Goal: Task Accomplishment & Management: Complete application form

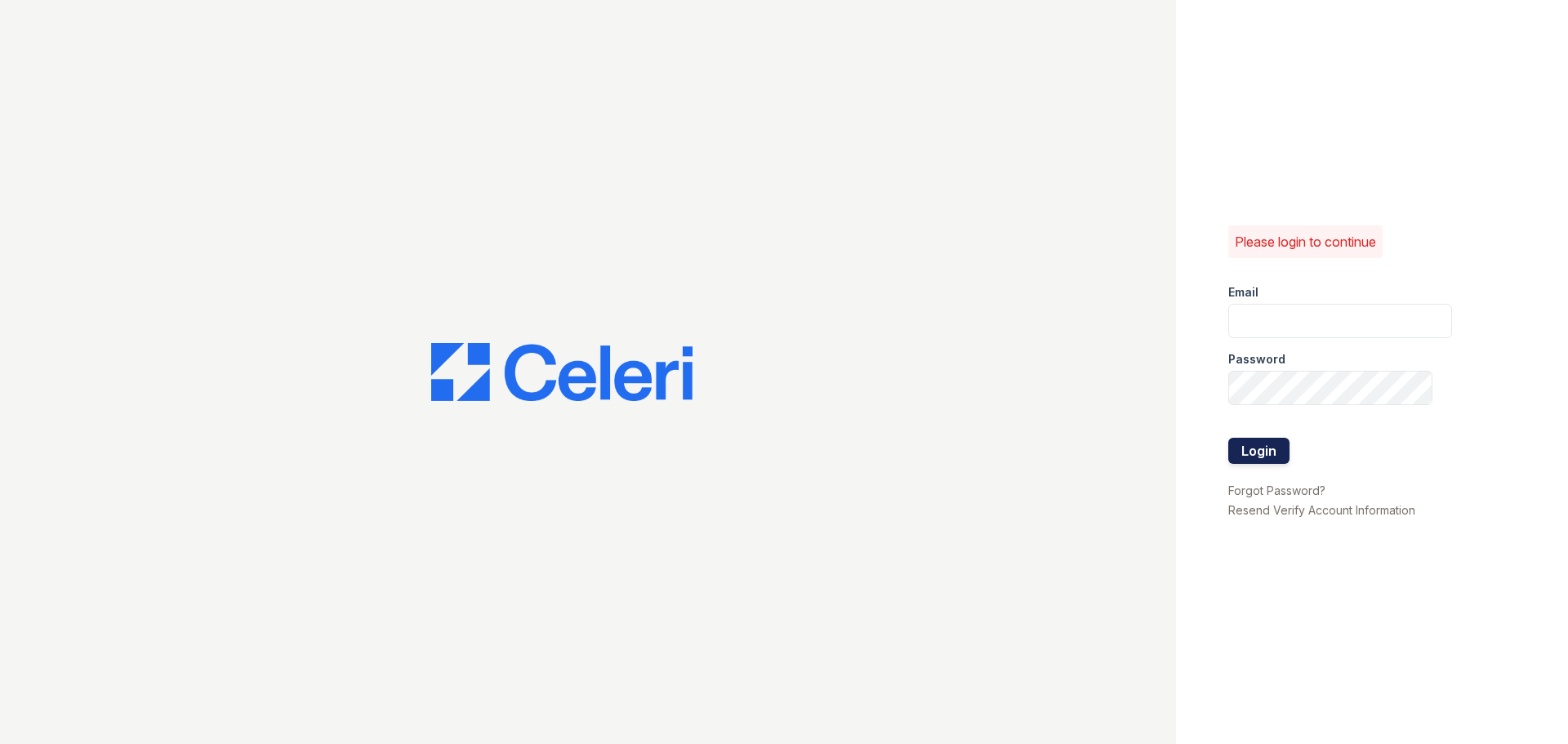
type input "[EMAIL_ADDRESS][DOMAIN_NAME]"
click at [1247, 458] on button "Login" at bounding box center [1258, 451] width 62 height 26
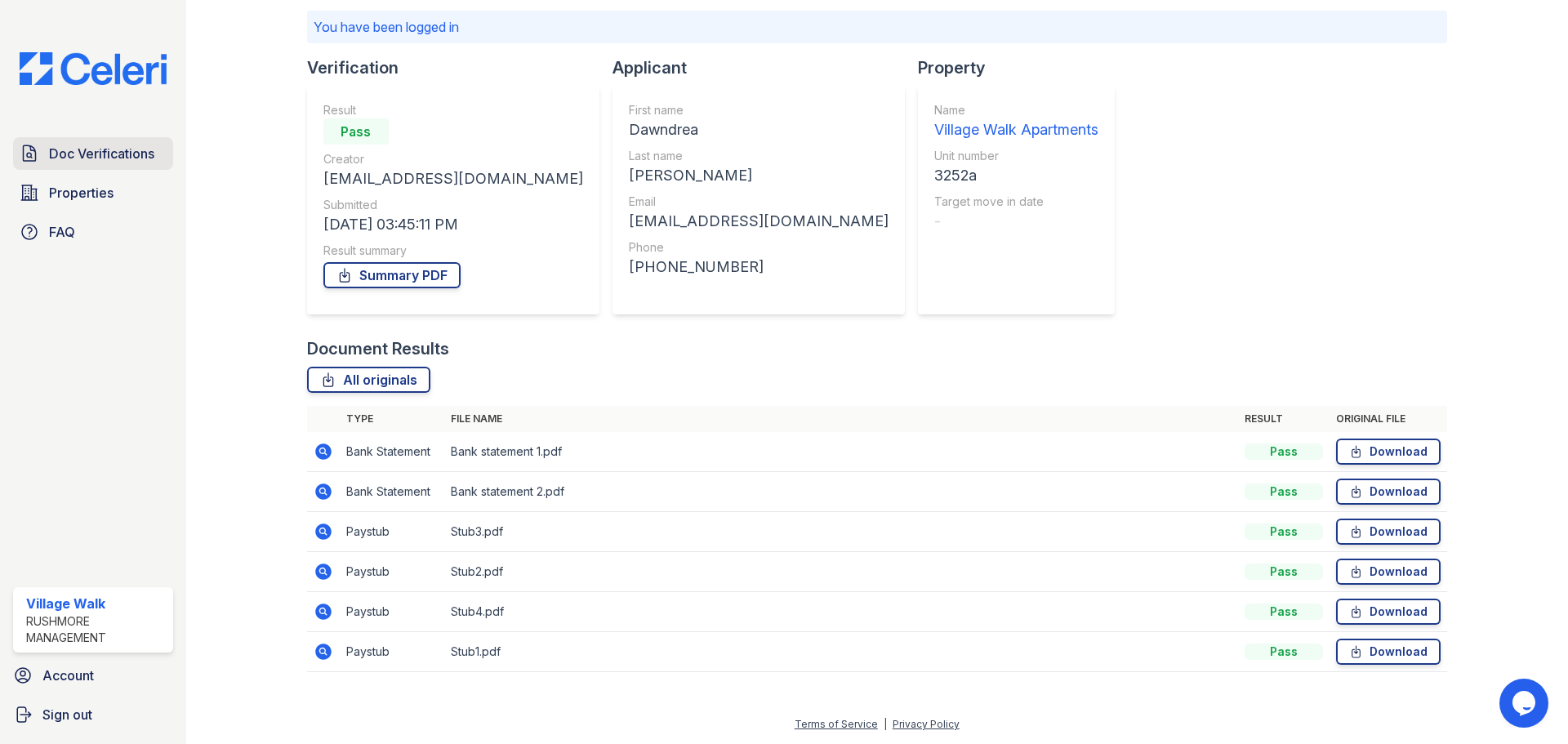
click at [65, 155] on span "Doc Verifications" at bounding box center [102, 154] width 105 height 20
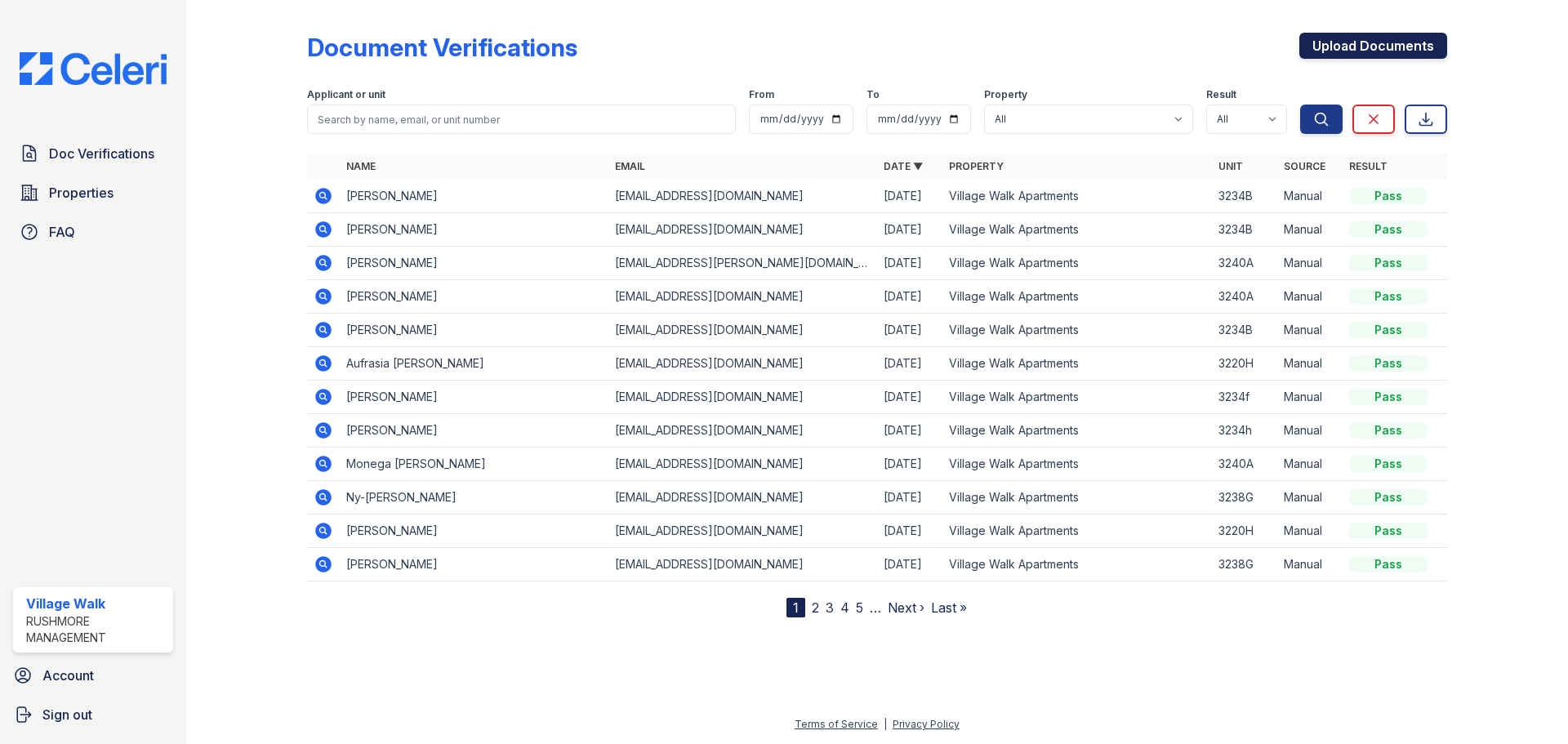
click at [1374, 39] on link "Upload Documents" at bounding box center [1373, 46] width 148 height 26
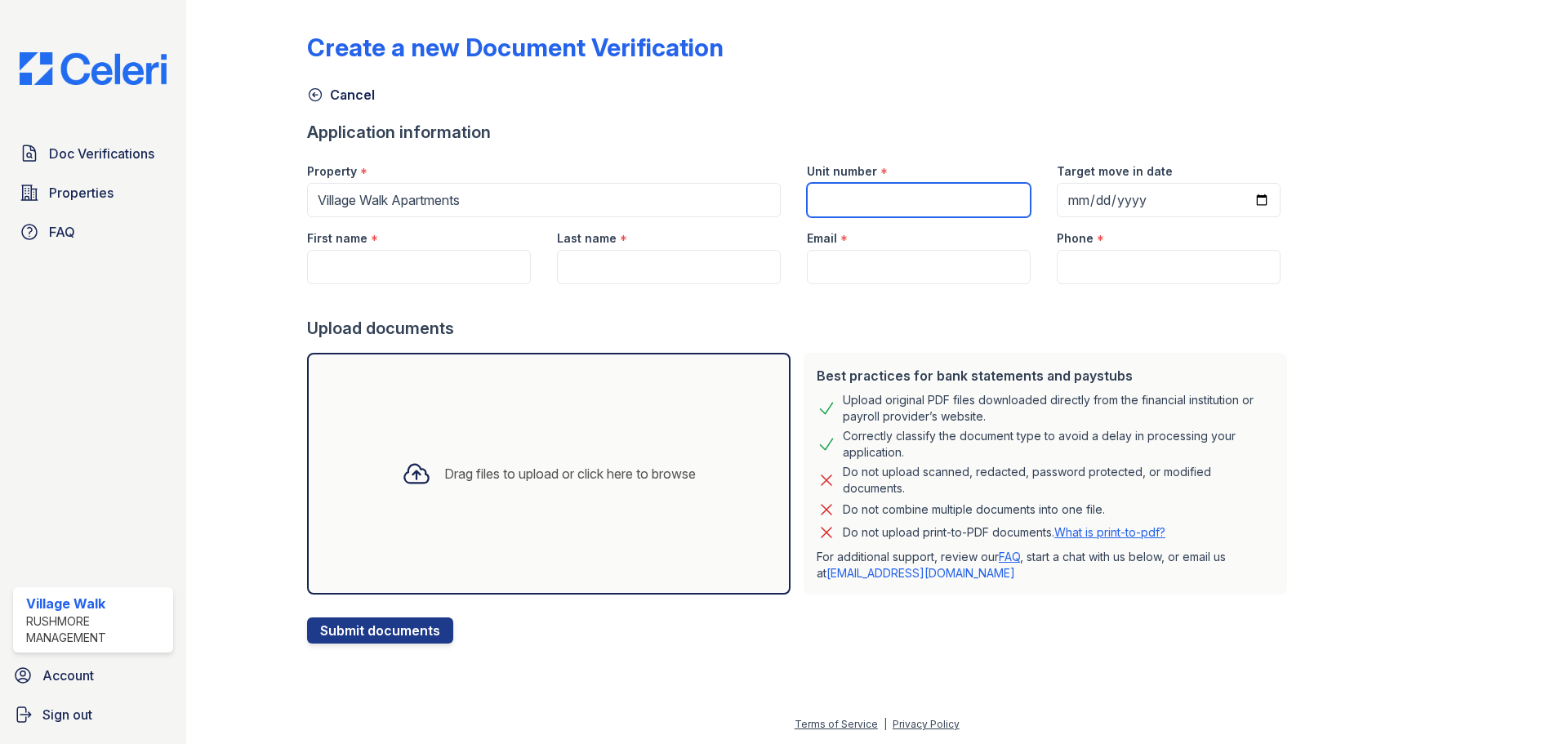
click at [951, 190] on input "Unit number" at bounding box center [919, 201] width 224 height 35
click at [1223, 206] on input "Target move in date" at bounding box center [1169, 201] width 224 height 35
click at [855, 198] on input "3230D" at bounding box center [919, 201] width 224 height 35
drag, startPoint x: 855, startPoint y: 198, endPoint x: 837, endPoint y: 198, distance: 18.0
click at [837, 198] on input "3230D" at bounding box center [919, 201] width 224 height 35
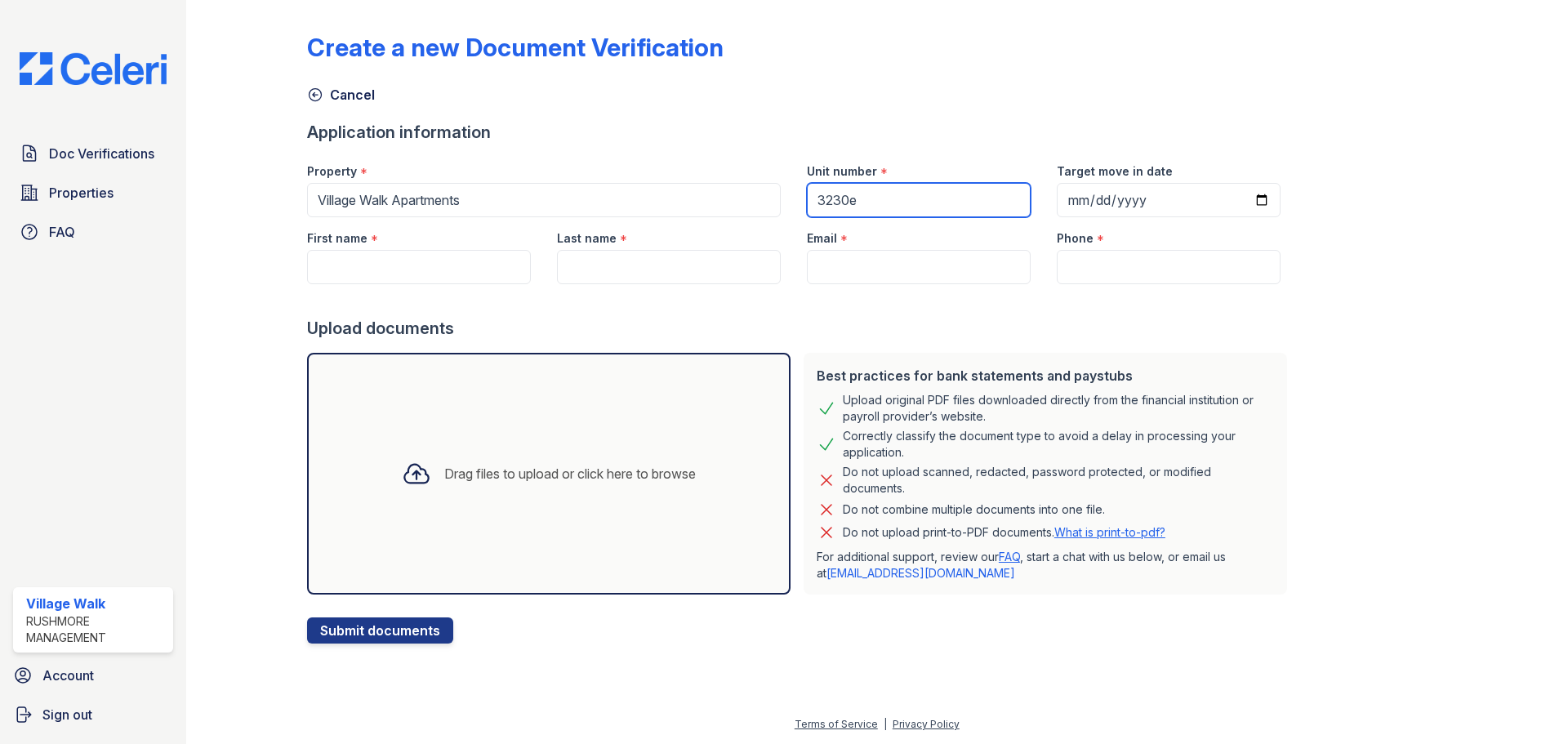
type input "3230e"
click at [1168, 193] on input "Target move in date" at bounding box center [1169, 201] width 224 height 35
click at [1236, 201] on input "Target move in date" at bounding box center [1169, 201] width 224 height 35
type input "[DATE]"
drag, startPoint x: 420, startPoint y: 268, endPoint x: 411, endPoint y: 267, distance: 9.1
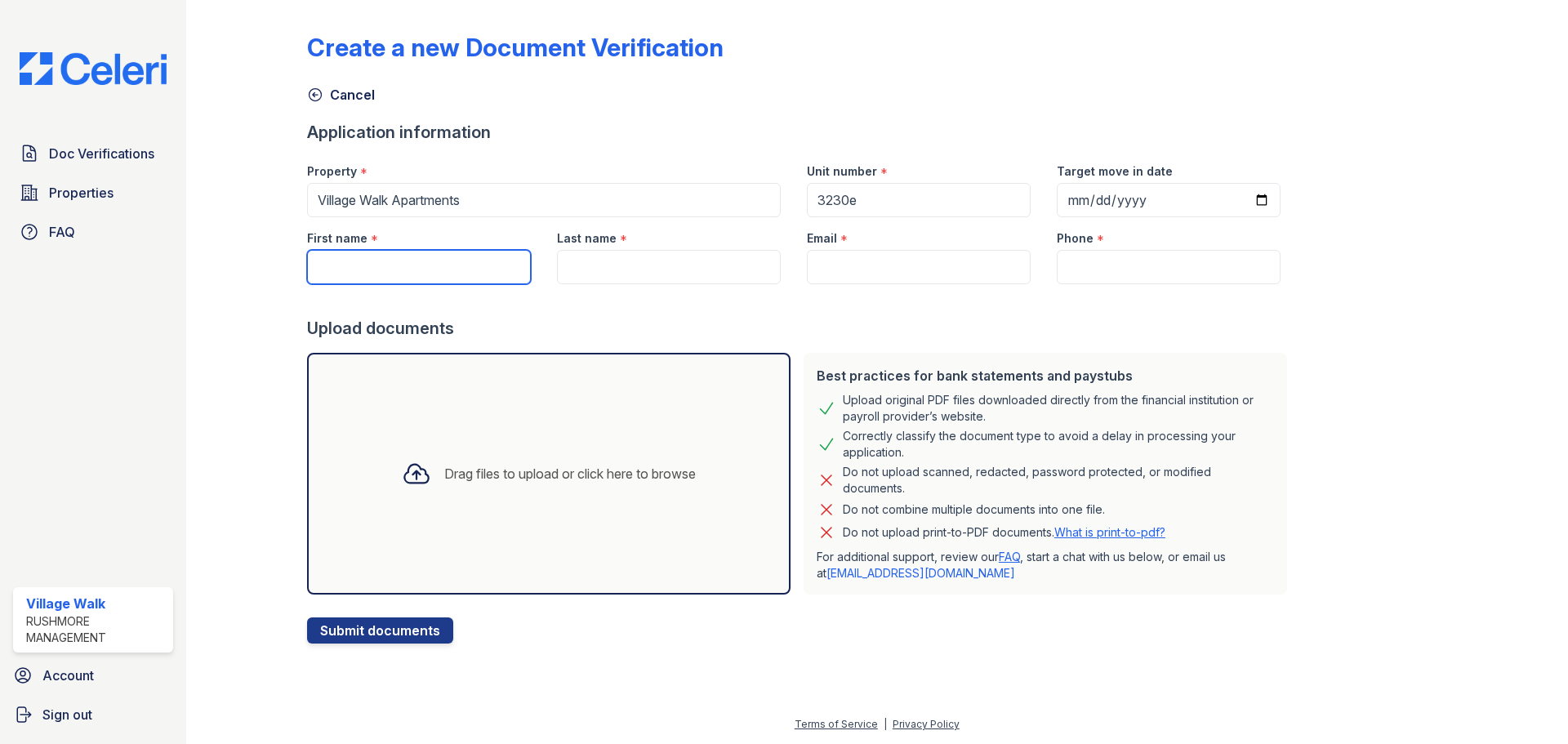
click at [420, 267] on input "First name" at bounding box center [419, 267] width 224 height 35
type input "[PERSON_NAME]"
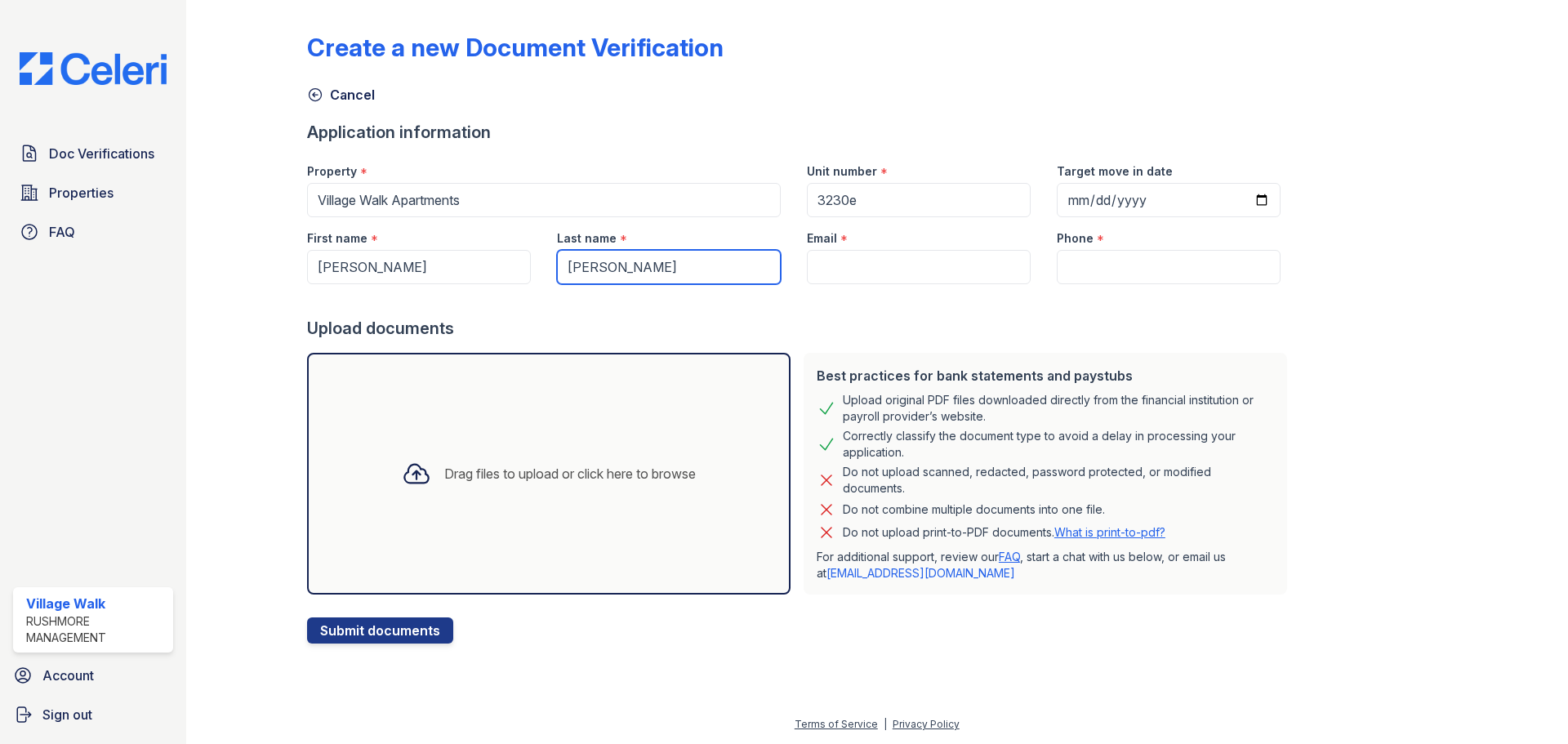
type input "[PERSON_NAME]"
click at [897, 279] on input "Email" at bounding box center [919, 267] width 224 height 35
paste input "[EMAIL_ADDRESS][DOMAIN_NAME]"
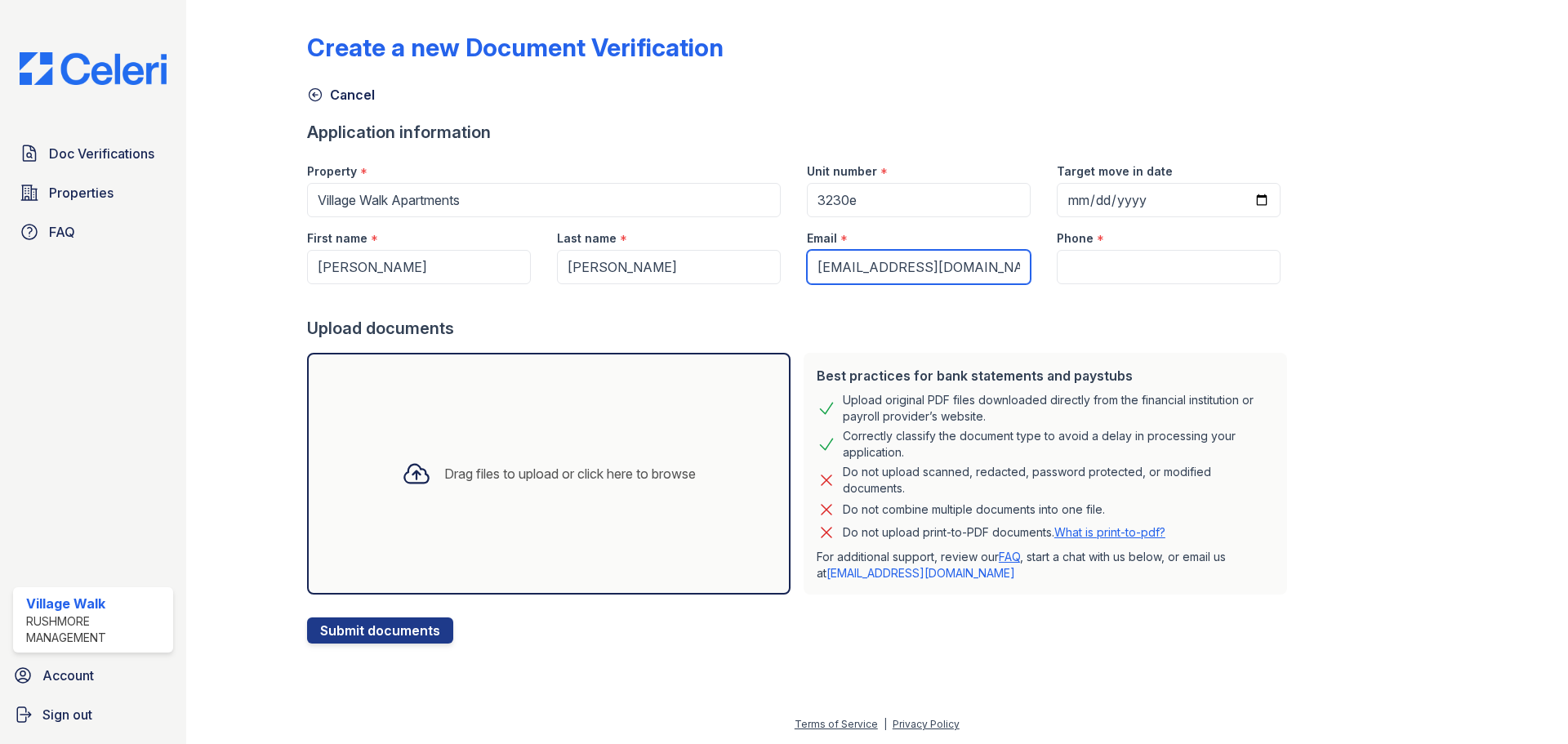
type input "[EMAIL_ADDRESS][DOMAIN_NAME]"
click at [1097, 265] on input "Phone" at bounding box center [1169, 267] width 224 height 35
paste input "[PHONE_NUMBER]"
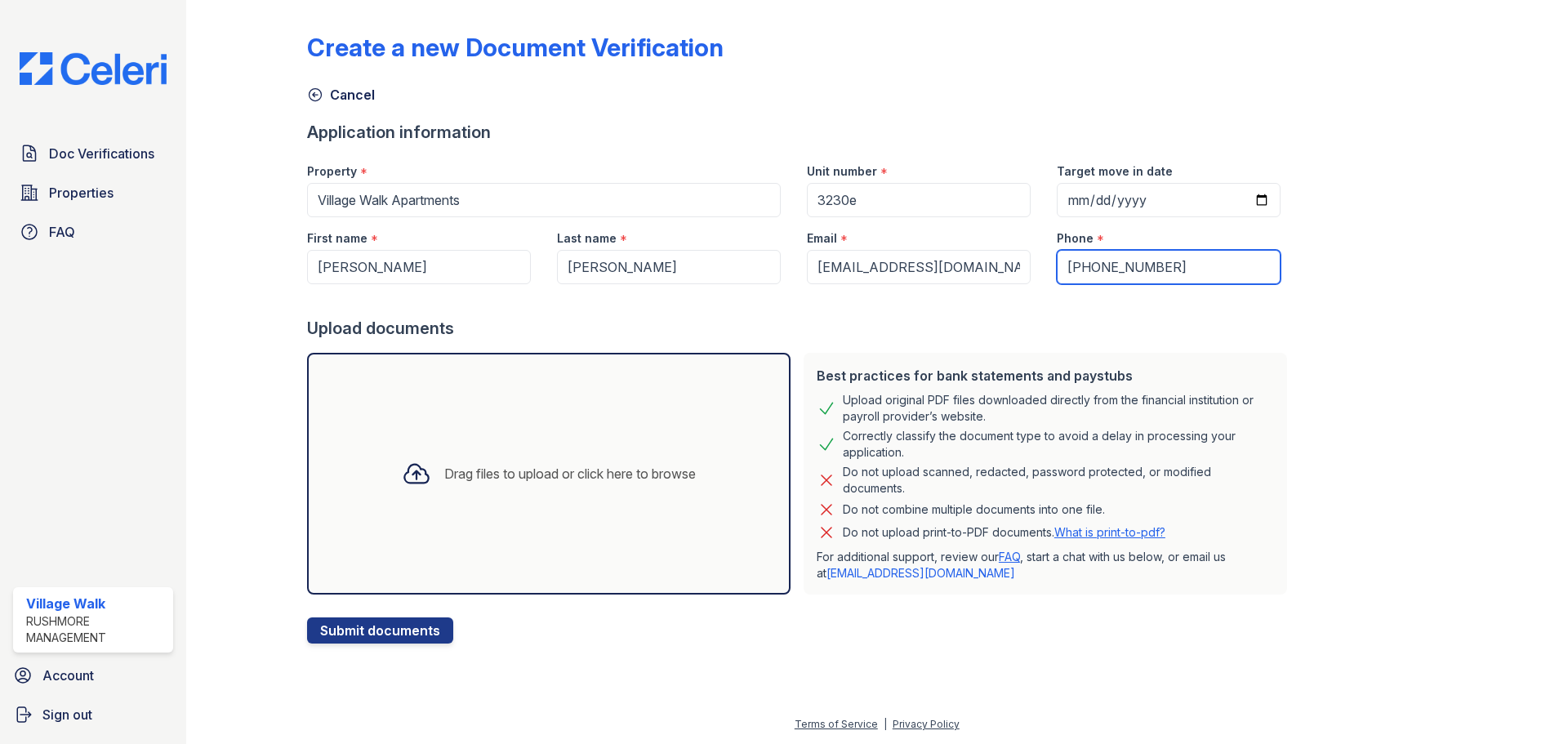
type input "[PHONE_NUMBER]"
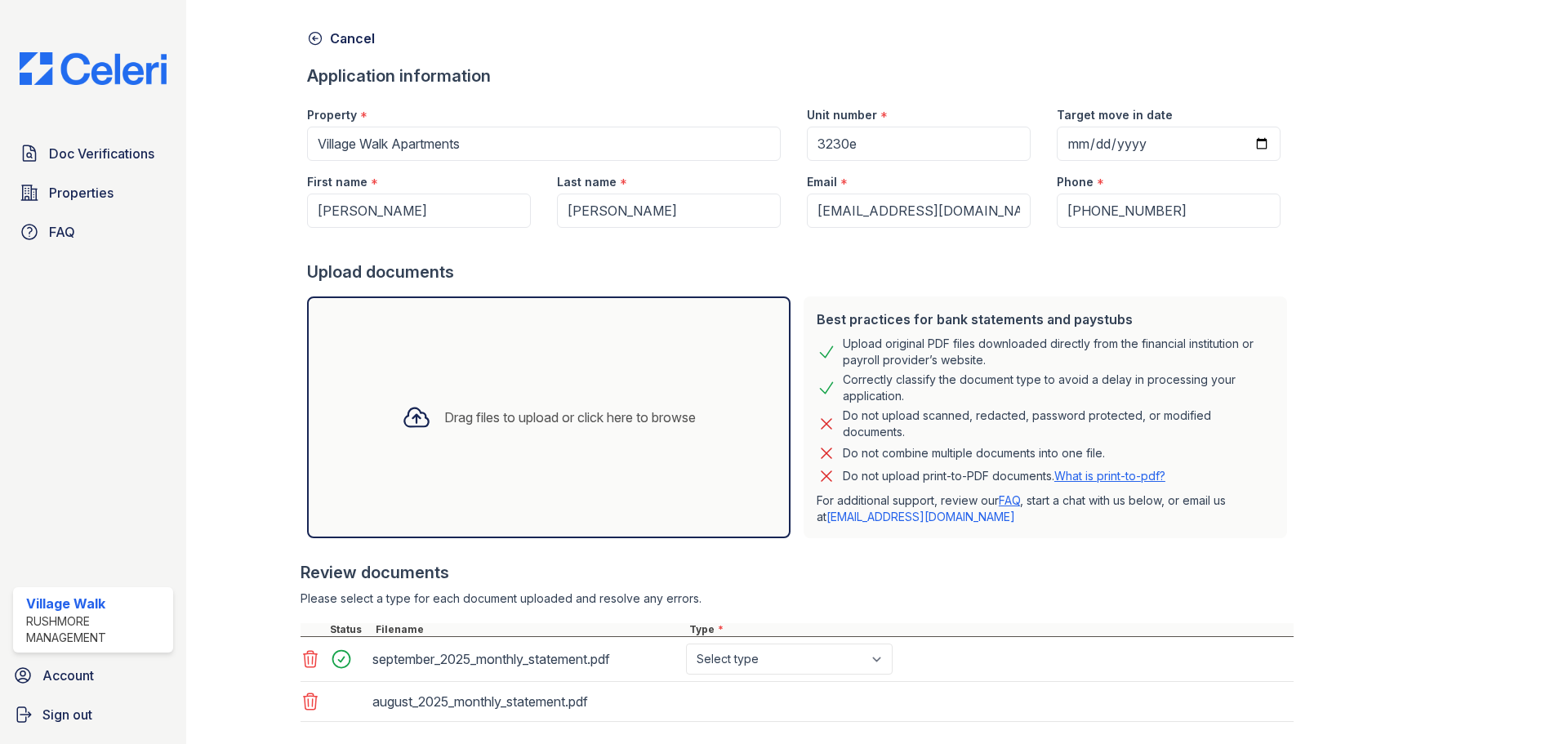
scroll to position [149, 0]
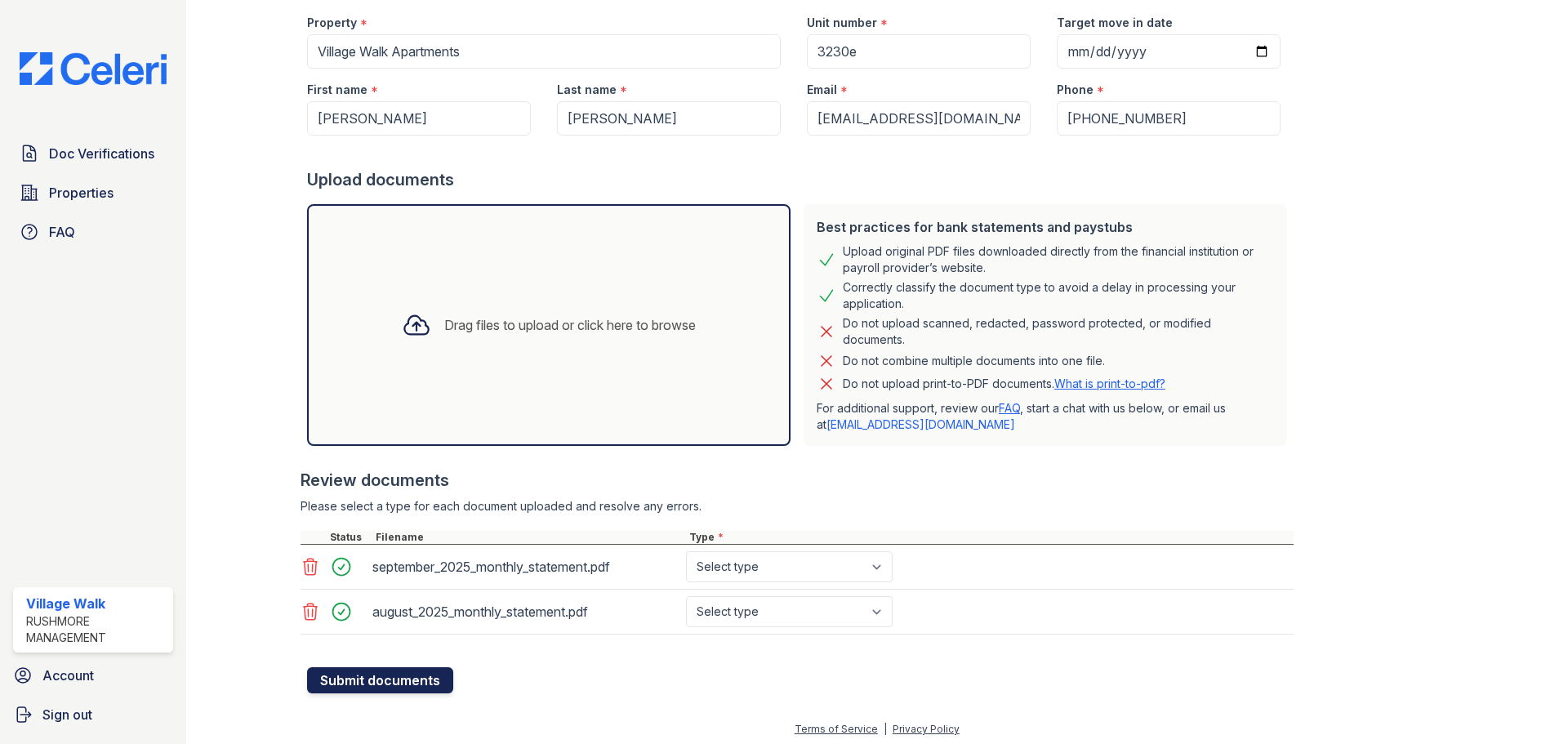
click at [392, 673] on button "Submit documents" at bounding box center [380, 681] width 146 height 26
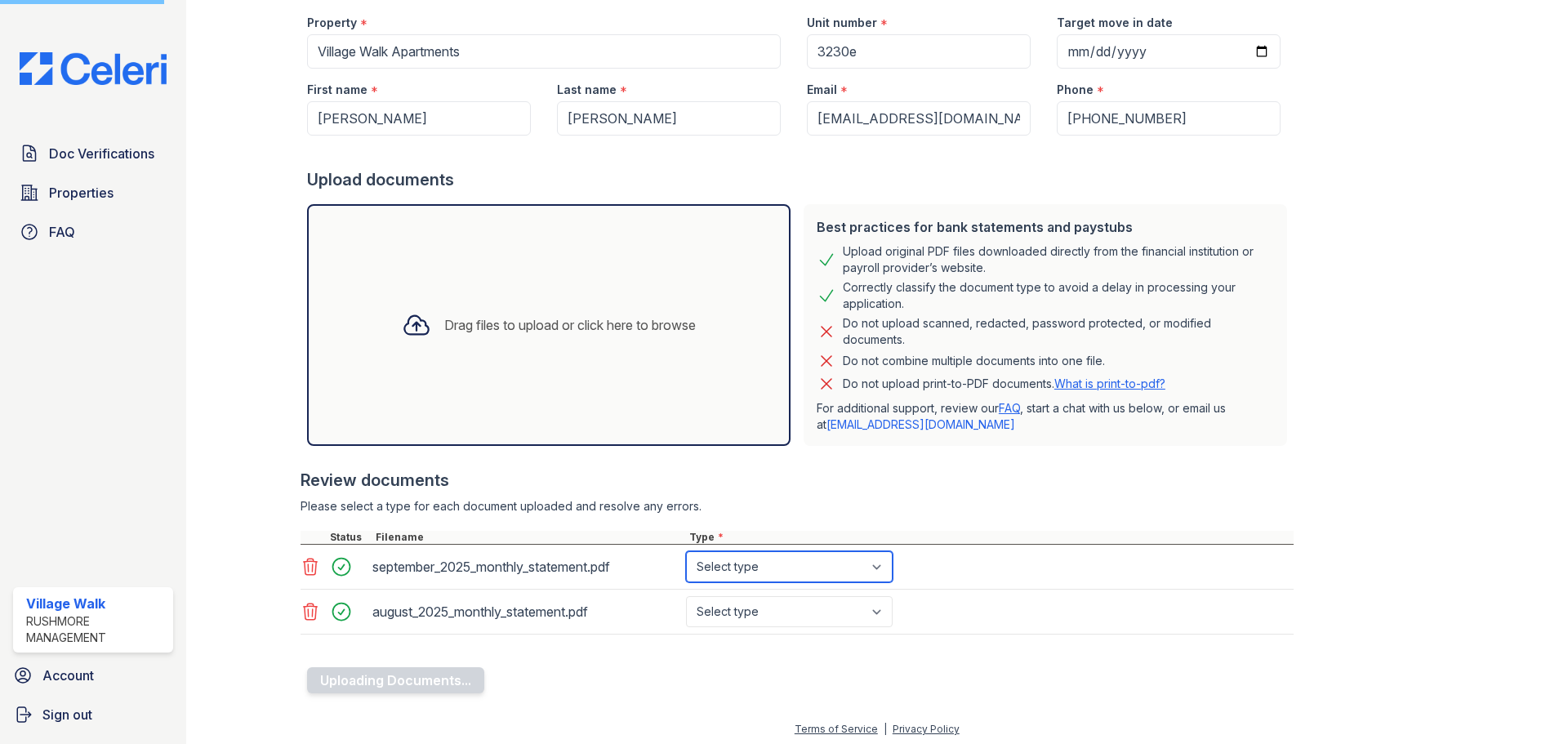
click at [772, 568] on select "Select type Paystub Bank Statement Offer Letter Tax Documents Benefit Award Let…" at bounding box center [789, 567] width 206 height 31
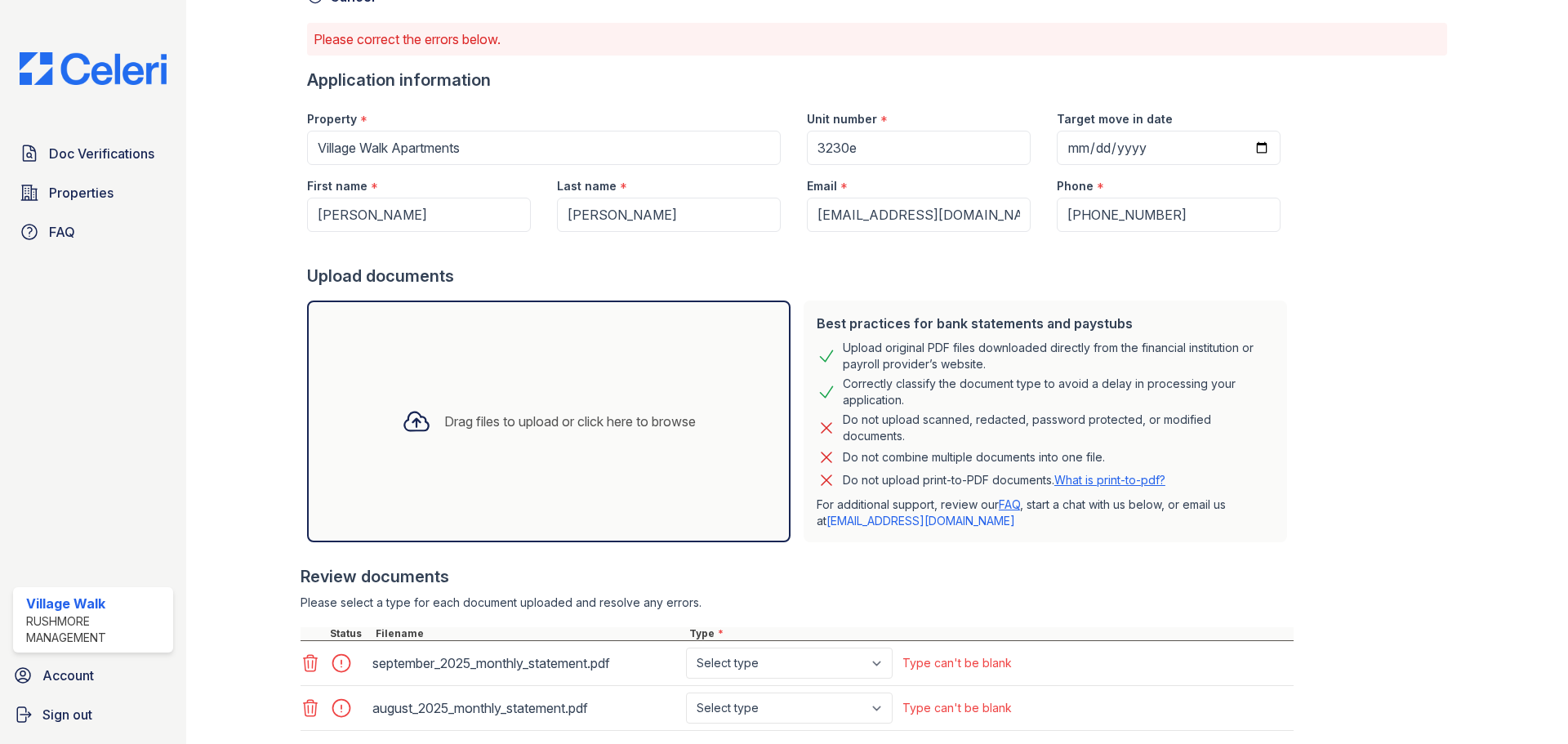
scroll to position [199, 0]
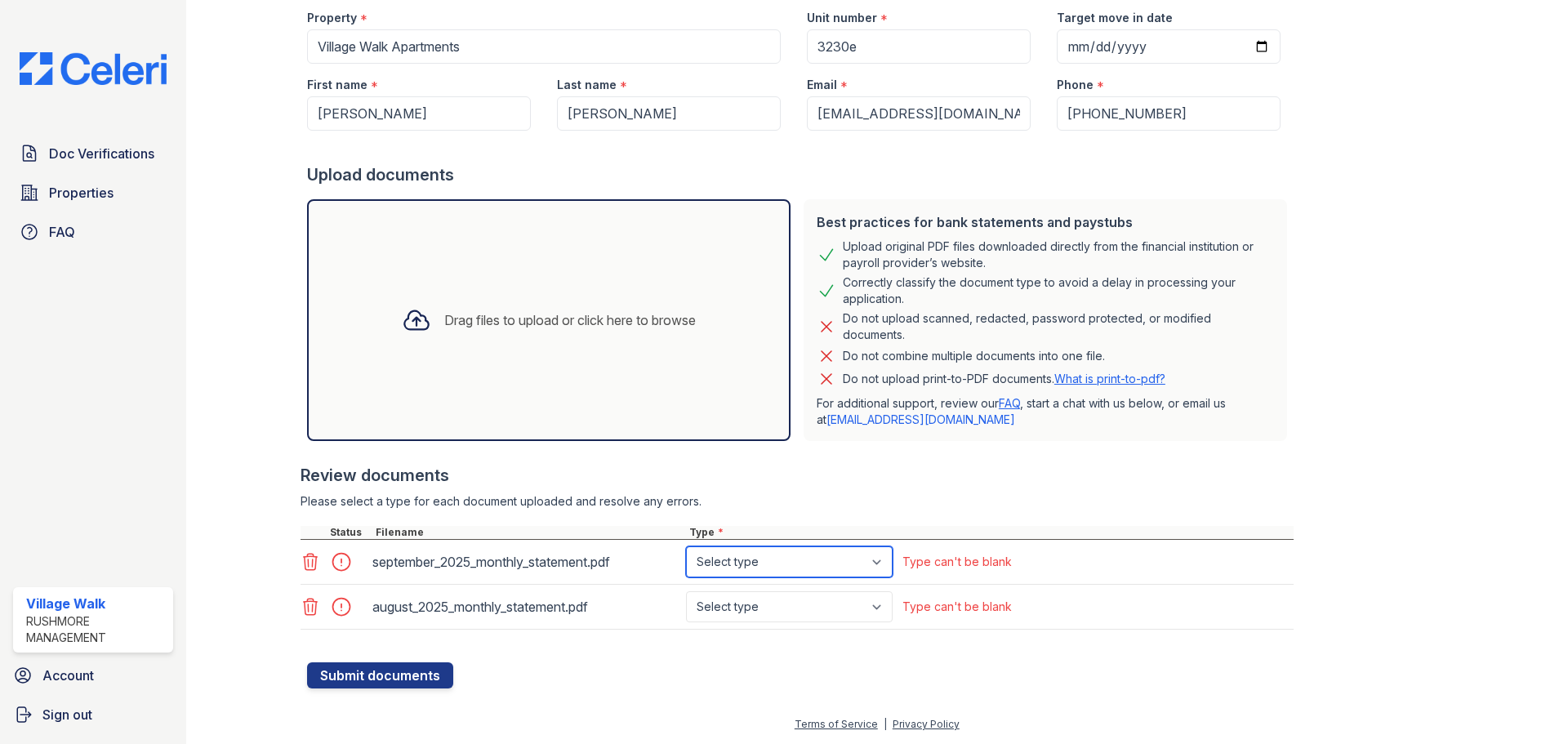
click at [755, 561] on select "Select type Paystub Bank Statement Offer Letter Tax Documents Benefit Award Let…" at bounding box center [789, 562] width 206 height 31
select select "bank_statement"
click at [686, 547] on select "Select type Paystub Bank Statement Offer Letter Tax Documents Benefit Award Let…" at bounding box center [789, 562] width 206 height 31
click at [762, 604] on select "Select type Paystub Bank Statement Offer Letter Tax Documents Benefit Award Let…" at bounding box center [789, 607] width 206 height 31
select select "bank_statement"
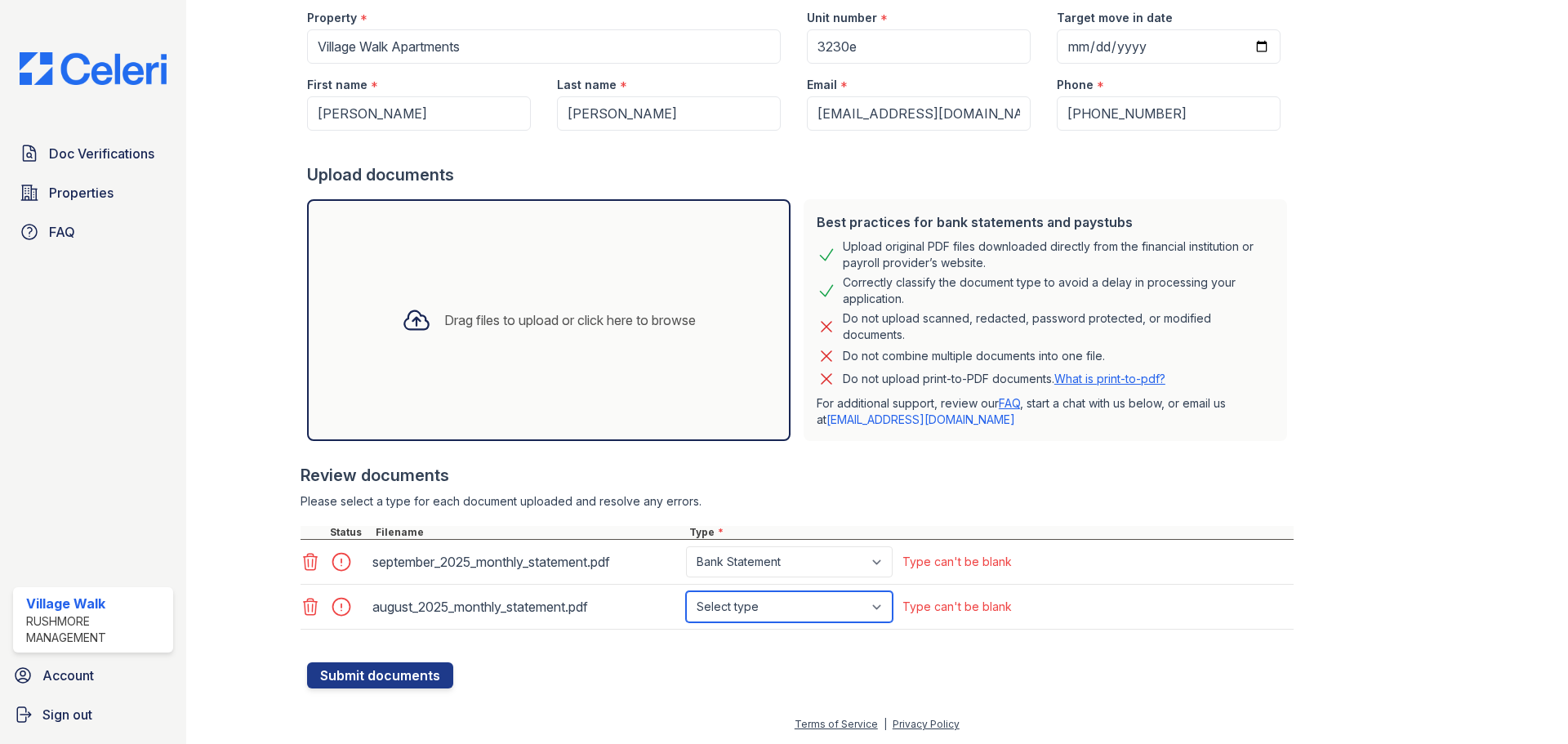
click at [686, 591] on select "Select type Paystub Bank Statement Offer Letter Tax Documents Benefit Award Let…" at bounding box center [789, 607] width 206 height 31
click at [417, 668] on button "Submit documents" at bounding box center [380, 676] width 146 height 26
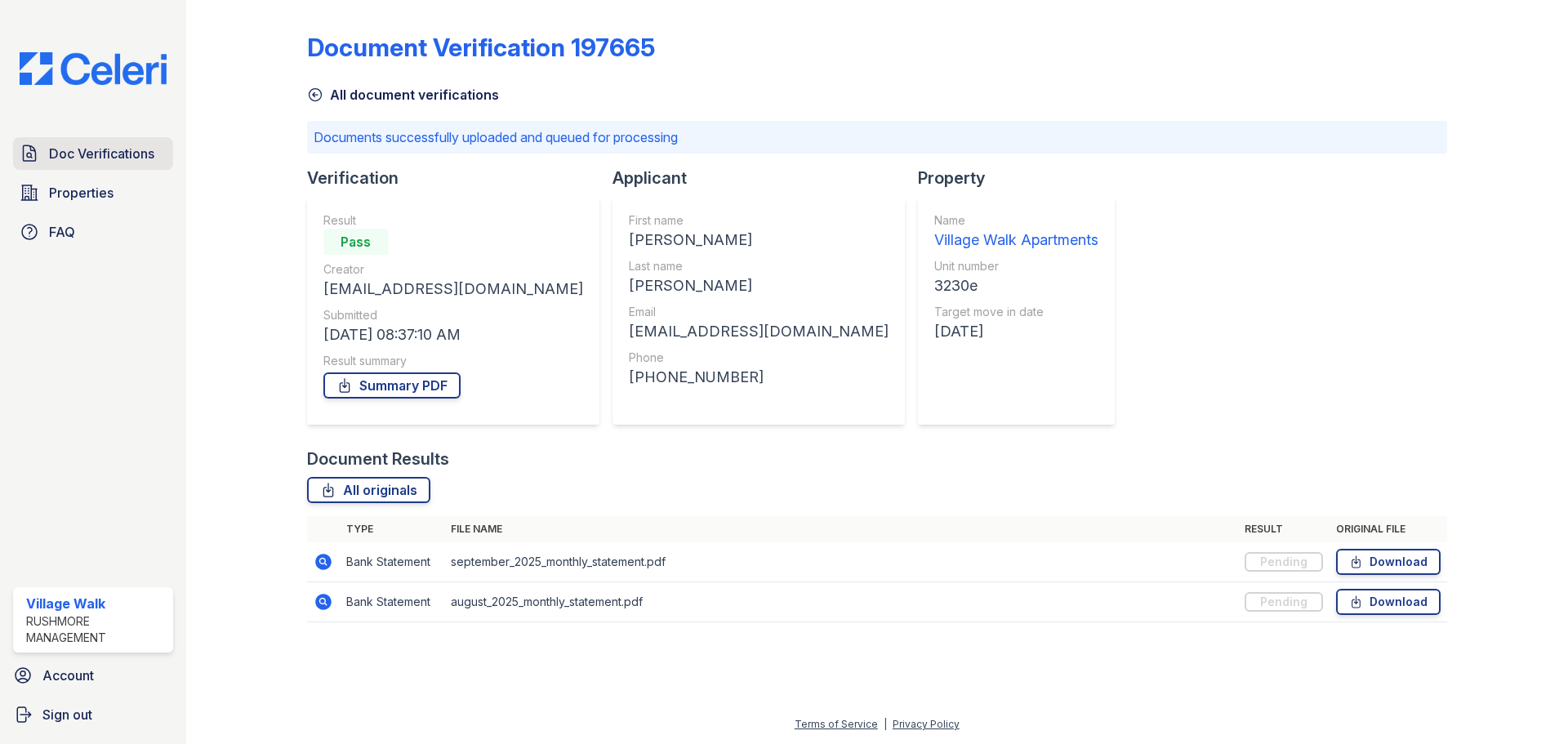
click at [111, 156] on span "Doc Verifications" at bounding box center [102, 154] width 105 height 20
